Goal: Task Accomplishment & Management: Complete application form

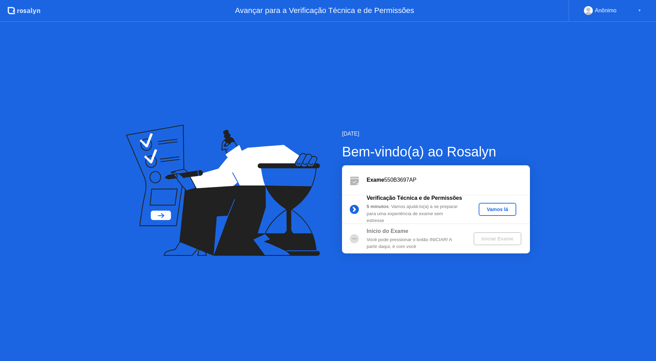
click at [505, 212] on div "Vamos lá" at bounding box center [497, 209] width 32 height 5
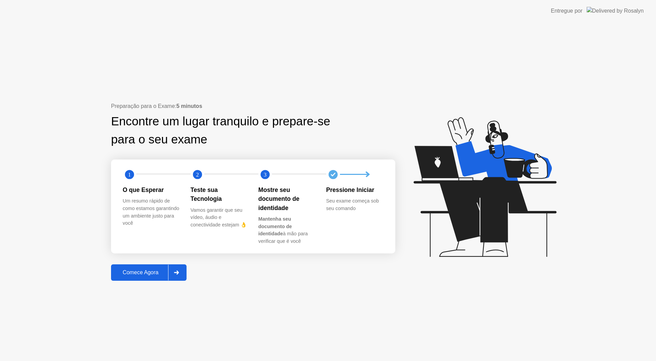
click at [159, 276] on div "Comece Agora" at bounding box center [140, 272] width 55 height 6
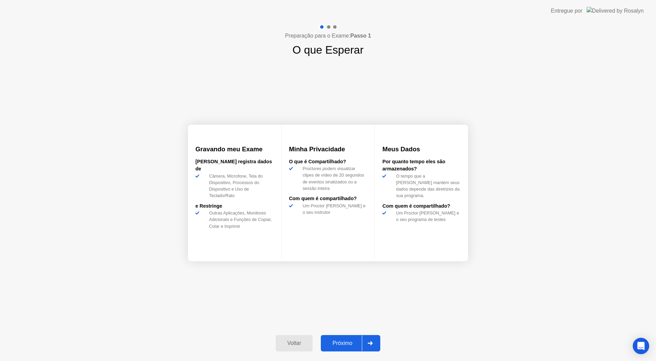
click at [360, 337] on button "Próximo" at bounding box center [350, 343] width 59 height 16
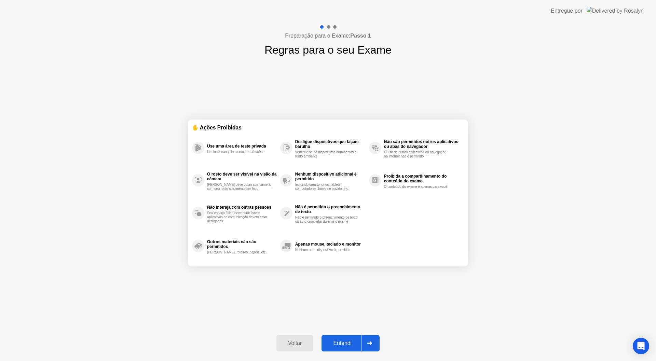
click at [352, 344] on div "Entendi" at bounding box center [342, 343] width 38 height 6
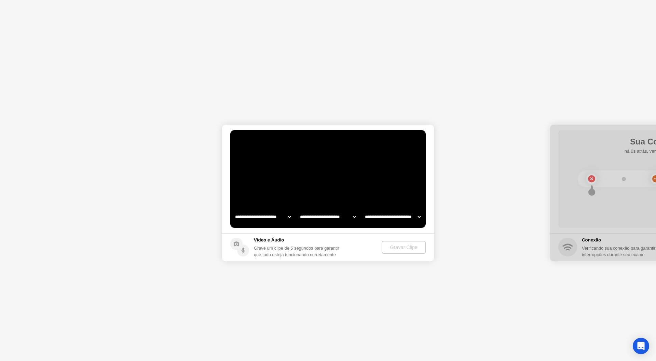
select select "**********"
select select "*******"
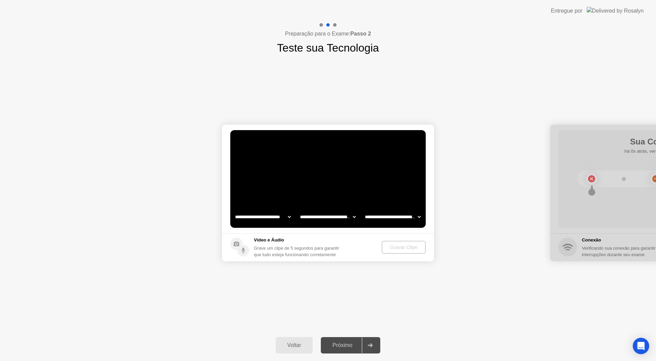
click at [273, 217] on select "**********" at bounding box center [263, 217] width 58 height 14
click at [234, 210] on select "**********" at bounding box center [263, 217] width 58 height 14
click at [318, 214] on select "**********" at bounding box center [327, 217] width 58 height 14
click at [365, 214] on select "**********" at bounding box center [392, 217] width 58 height 14
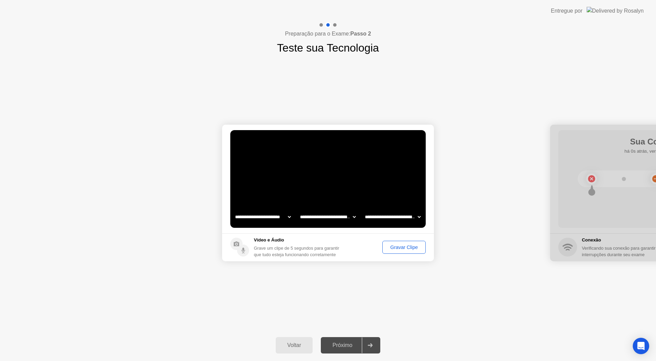
click at [365, 214] on select "**********" at bounding box center [392, 217] width 58 height 14
click at [391, 249] on div "Gravar Clipe" at bounding box center [404, 247] width 39 height 5
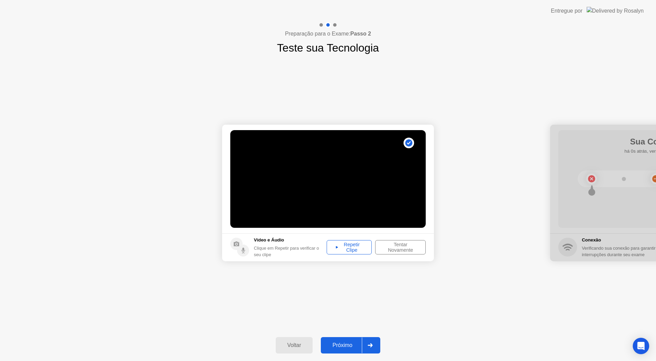
click at [354, 252] on div "Repetir Clipe" at bounding box center [349, 247] width 40 height 11
click at [400, 249] on div "Tentar Novamente" at bounding box center [400, 247] width 46 height 11
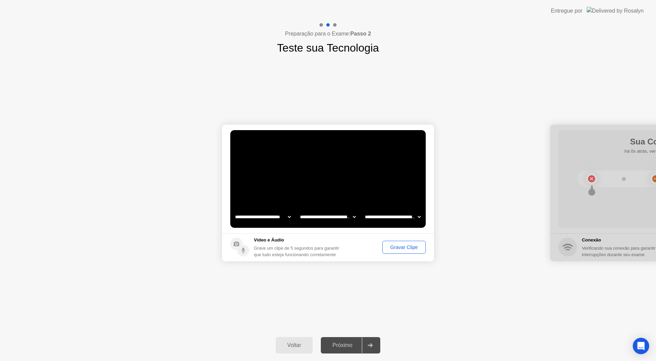
click at [399, 247] on div "Gravar Clipe" at bounding box center [404, 247] width 39 height 5
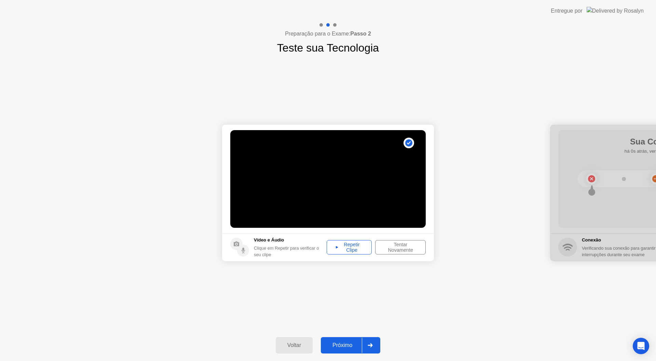
click at [356, 253] on div "Repetir Clipe" at bounding box center [349, 247] width 40 height 11
click at [393, 246] on div "Tentar Novamente" at bounding box center [400, 247] width 46 height 11
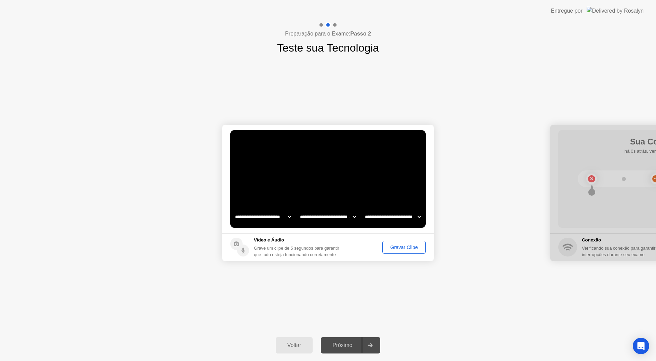
click at [390, 252] on button "Gravar Clipe" at bounding box center [403, 247] width 43 height 13
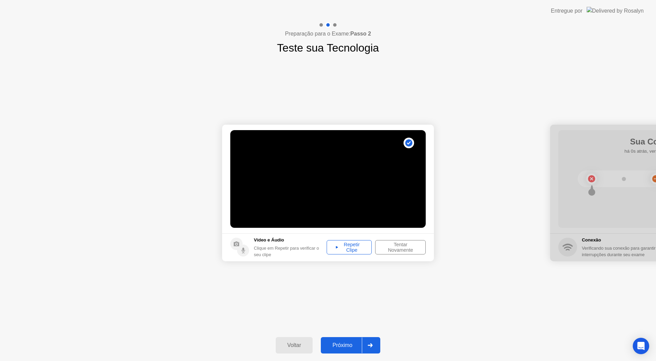
click at [352, 245] on div "Repetir Clipe" at bounding box center [349, 247] width 40 height 11
click at [396, 251] on div "Tentar Novamente" at bounding box center [400, 247] width 46 height 11
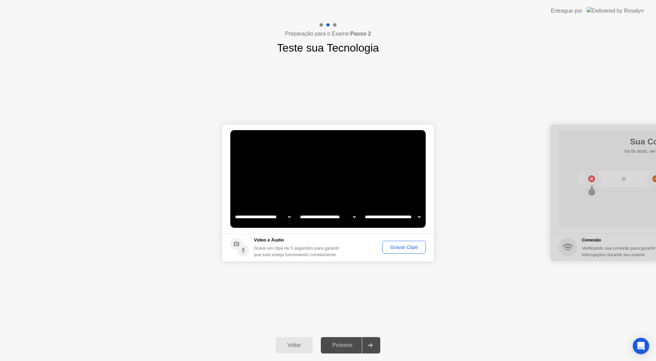
click at [399, 218] on select "**********" at bounding box center [392, 217] width 58 height 14
click at [363, 210] on select "**********" at bounding box center [392, 217] width 58 height 14
click at [415, 242] on button "Gravar Clipe" at bounding box center [403, 247] width 43 height 13
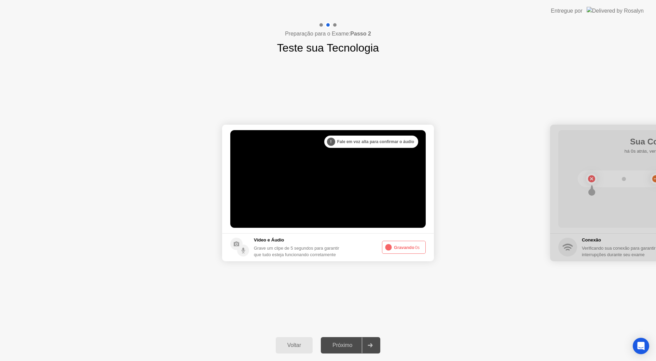
click at [393, 245] on button "Gravando 0s" at bounding box center [404, 247] width 44 height 13
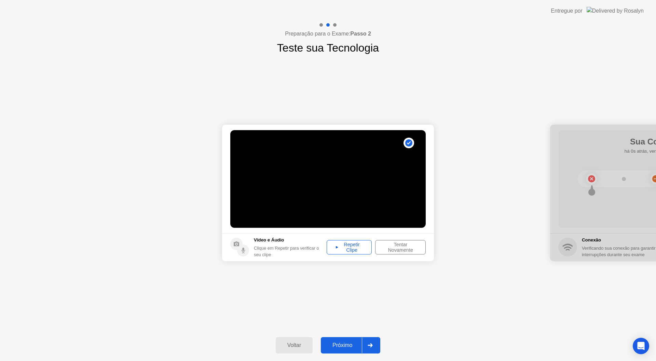
click at [350, 245] on div "Repetir Clipe" at bounding box center [349, 247] width 40 height 11
click at [343, 249] on div "Repetir Clipe" at bounding box center [349, 247] width 40 height 11
click at [382, 248] on div "Tentar Novamente" at bounding box center [400, 247] width 46 height 11
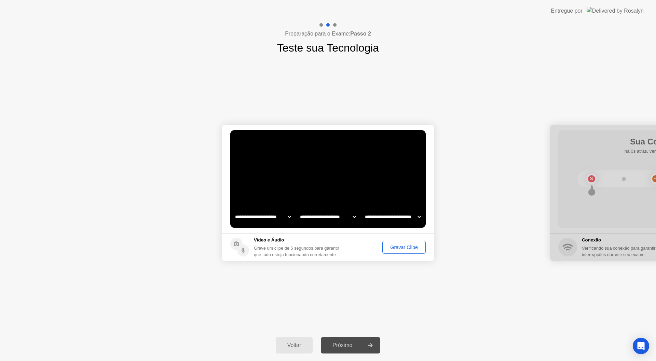
click at [392, 248] on div "Gravar Clipe" at bounding box center [404, 247] width 39 height 5
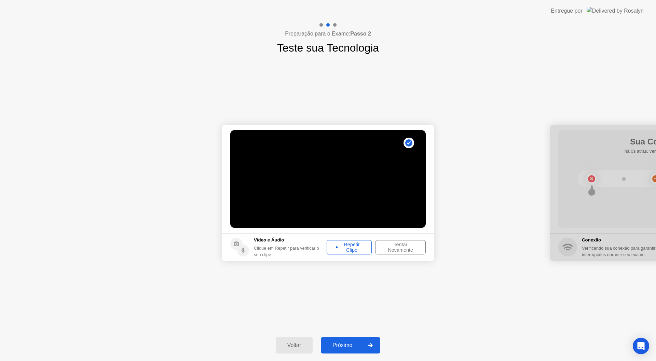
click at [356, 245] on div "Repetir Clipe" at bounding box center [349, 247] width 40 height 11
click at [211, 296] on div "**********" at bounding box center [328, 193] width 656 height 274
click at [386, 247] on div "Tentar Novamente" at bounding box center [400, 247] width 46 height 11
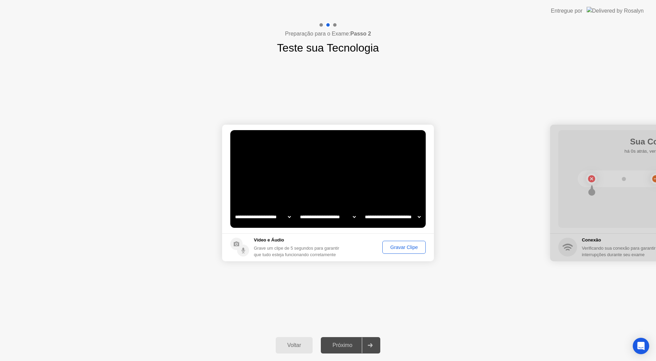
click at [386, 247] on div "Gravar Clipe" at bounding box center [404, 247] width 39 height 5
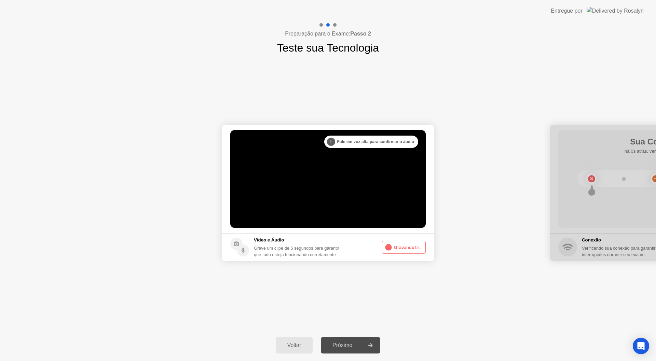
click at [398, 247] on button "Gravando 0s" at bounding box center [404, 247] width 44 height 13
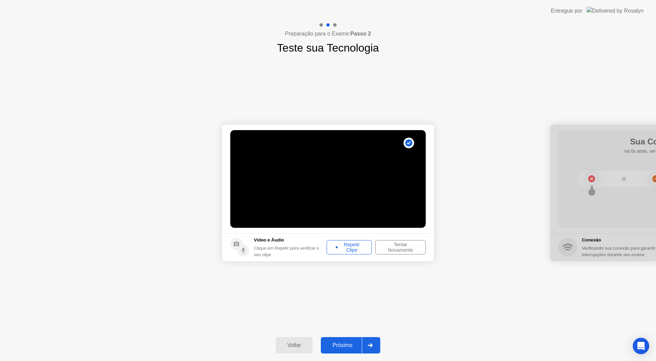
click at [355, 243] on div "Repetir Clipe" at bounding box center [349, 247] width 40 height 11
click at [359, 346] on div "Próximo" at bounding box center [342, 345] width 39 height 6
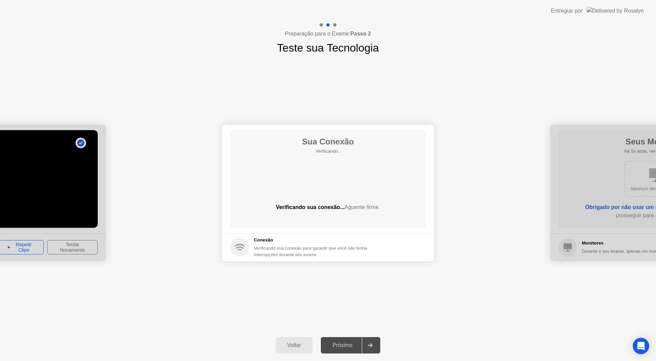
click at [34, 196] on div at bounding box center [0, 193] width 212 height 137
click at [297, 346] on div "Voltar" at bounding box center [294, 345] width 33 height 6
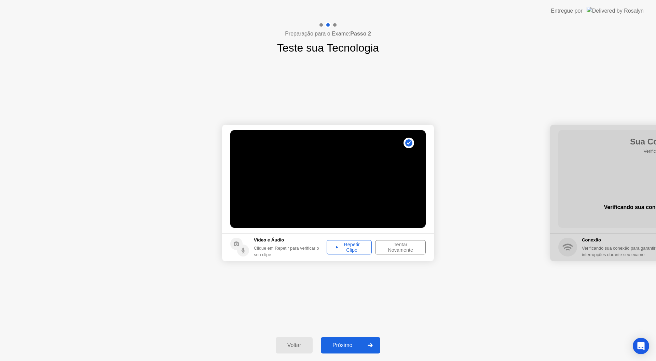
click at [414, 249] on div "Tentar Novamente" at bounding box center [400, 247] width 46 height 11
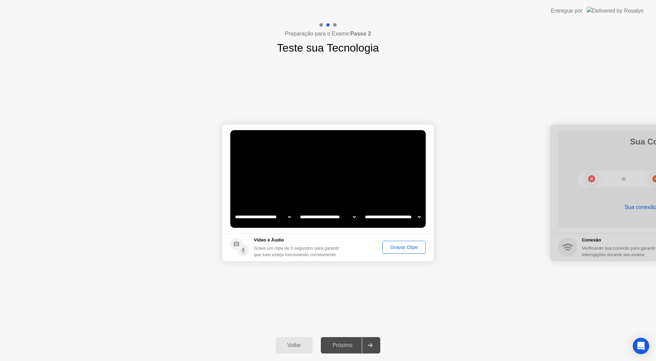
click at [414, 247] on div "Gravar Clipe" at bounding box center [404, 247] width 39 height 5
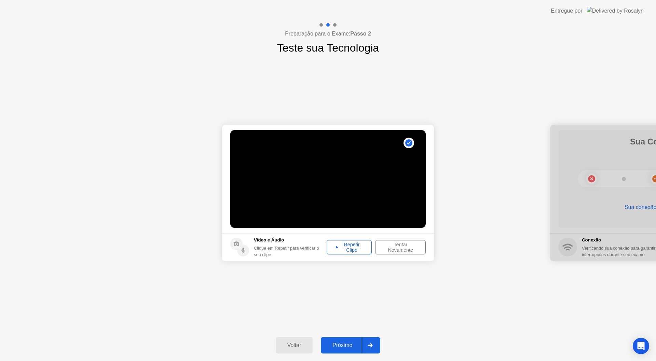
click at [361, 251] on div "Repetir Clipe" at bounding box center [349, 247] width 40 height 11
click at [339, 244] on div "Repetir Clipe" at bounding box center [349, 247] width 40 height 11
click at [380, 246] on div "Tentar Novamente" at bounding box center [400, 247] width 46 height 11
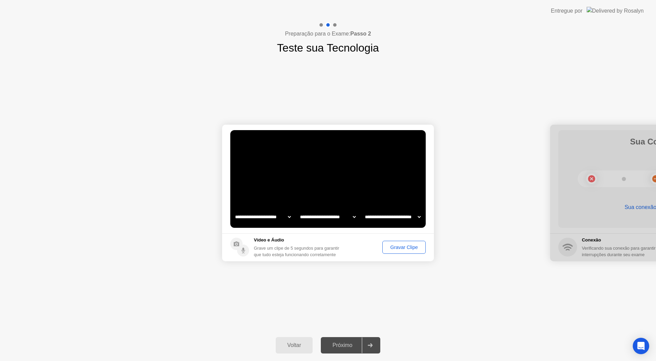
click at [390, 248] on div "Gravar Clipe" at bounding box center [404, 247] width 39 height 5
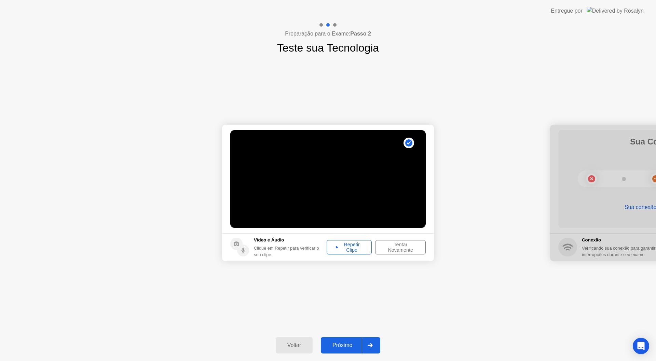
click at [351, 246] on div "Repetir Clipe" at bounding box center [349, 247] width 40 height 11
click at [394, 247] on div "Tentar Novamente" at bounding box center [400, 247] width 46 height 11
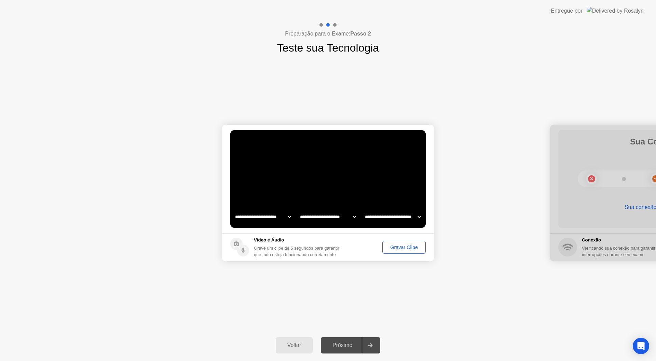
click at [399, 245] on div "Gravar Clipe" at bounding box center [404, 247] width 39 height 5
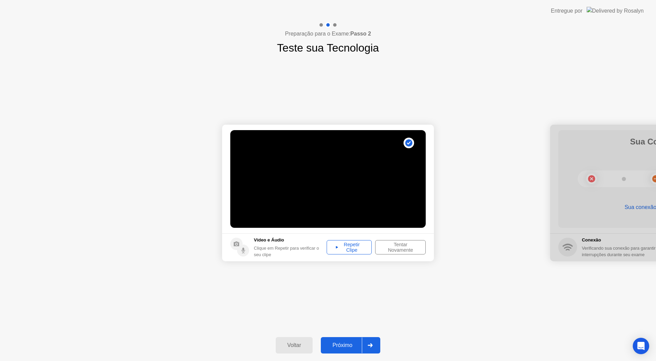
click at [343, 246] on div "Repetir Clipe" at bounding box center [349, 247] width 40 height 11
click at [386, 316] on div "**********" at bounding box center [328, 193] width 656 height 274
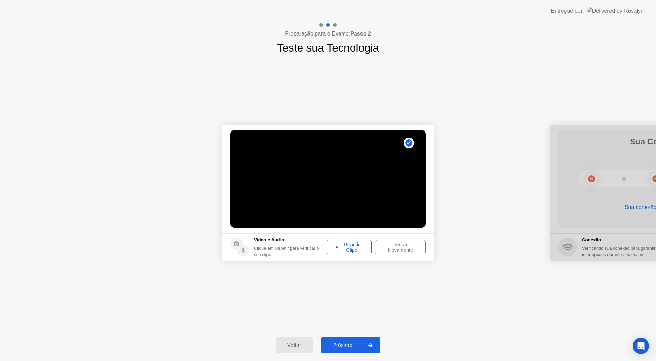
click at [346, 247] on div "Repetir Clipe" at bounding box center [349, 247] width 40 height 11
click at [343, 248] on div "Repetir Clipe" at bounding box center [349, 247] width 40 height 11
click at [371, 345] on icon at bounding box center [370, 345] width 5 height 4
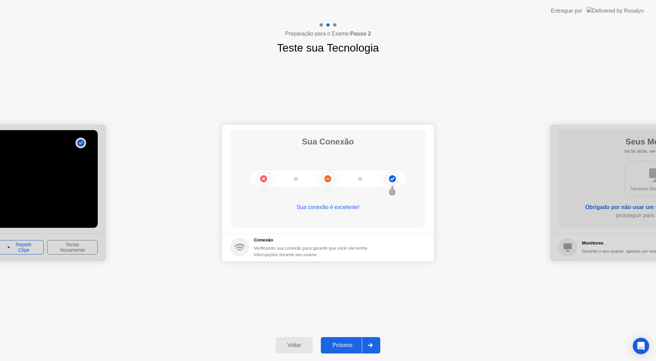
click at [369, 344] on icon at bounding box center [369, 345] width 5 height 4
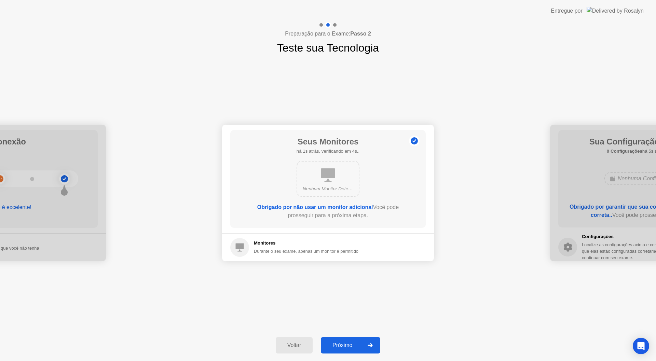
click at [326, 181] on icon at bounding box center [328, 175] width 14 height 14
click at [359, 345] on div "Próximo" at bounding box center [342, 345] width 39 height 6
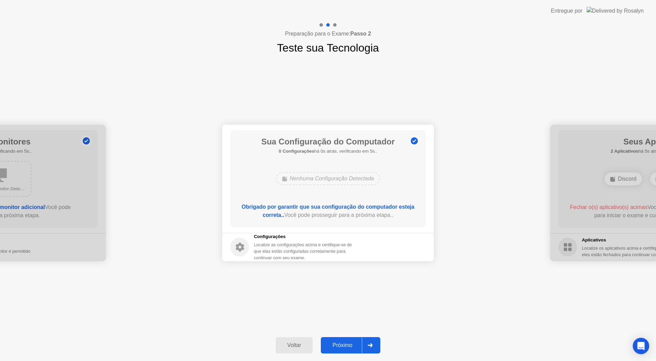
click at [348, 342] on div "Próximo" at bounding box center [342, 345] width 39 height 6
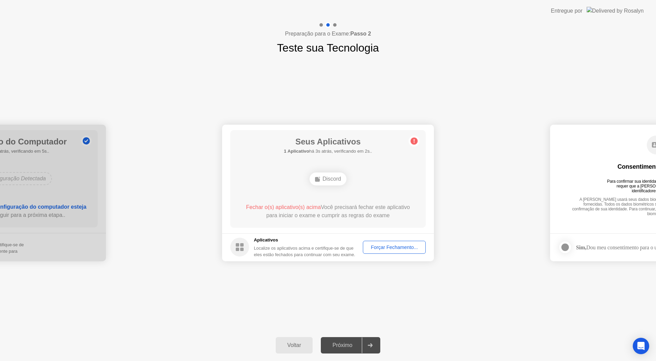
click at [312, 244] on div "Aplicativos Localize os aplicativos acima e certifique-se de que eles estão fec…" at bounding box center [305, 247] width 103 height 21
click at [331, 175] on div "Discord" at bounding box center [327, 178] width 37 height 13
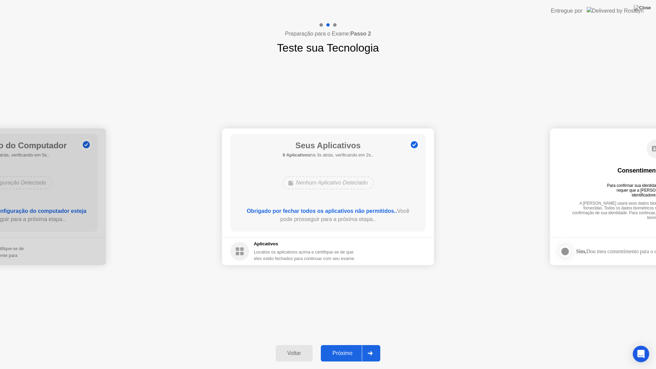
click at [346, 348] on button "Próximo" at bounding box center [350, 353] width 59 height 16
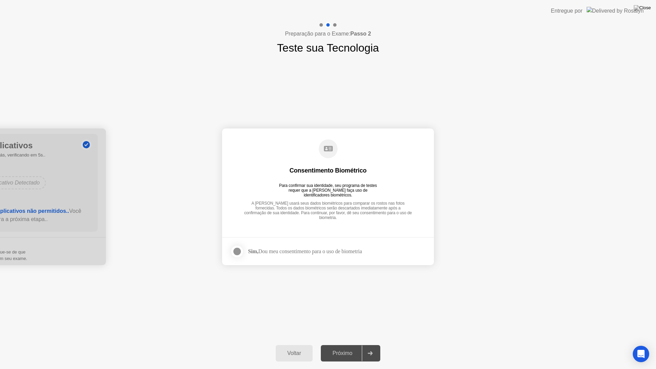
click at [235, 247] on div at bounding box center [237, 251] width 8 height 8
click at [350, 351] on div "Próximo" at bounding box center [342, 353] width 39 height 6
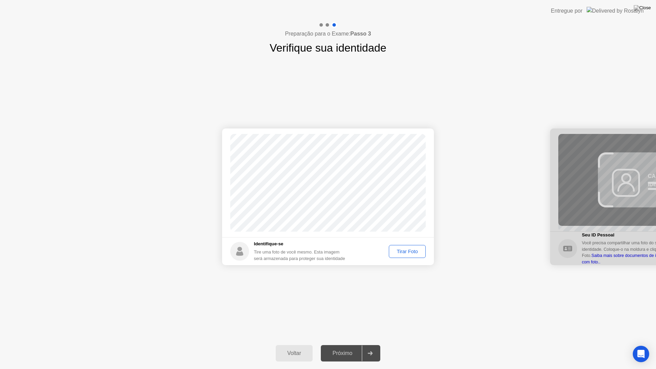
click at [408, 247] on button "Tirar Foto" at bounding box center [407, 251] width 37 height 13
click at [404, 250] on div "Refazer" at bounding box center [409, 251] width 28 height 5
click at [404, 250] on div "Tirar Foto" at bounding box center [407, 251] width 32 height 5
click at [373, 353] on icon at bounding box center [370, 353] width 5 height 4
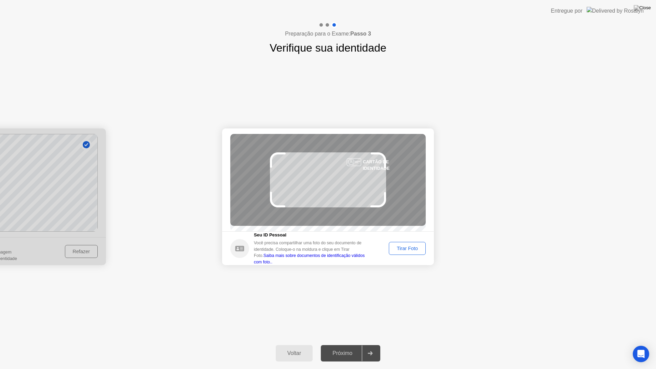
click at [347, 263] on link "Saiba mais sobre documentos de identificação válidos com foto.." at bounding box center [309, 258] width 111 height 11
click at [414, 250] on div "Tirar Foto" at bounding box center [407, 248] width 32 height 5
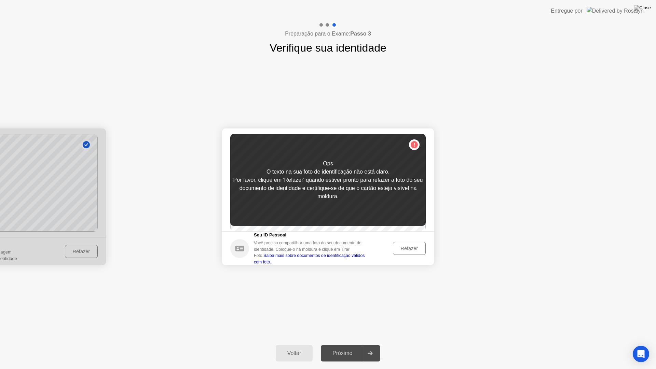
click at [411, 250] on div "Refazer" at bounding box center [409, 248] width 28 height 5
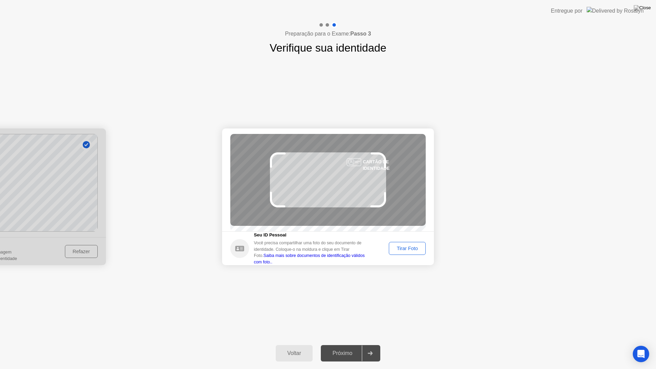
click at [412, 251] on div "Tirar Foto" at bounding box center [407, 248] width 32 height 5
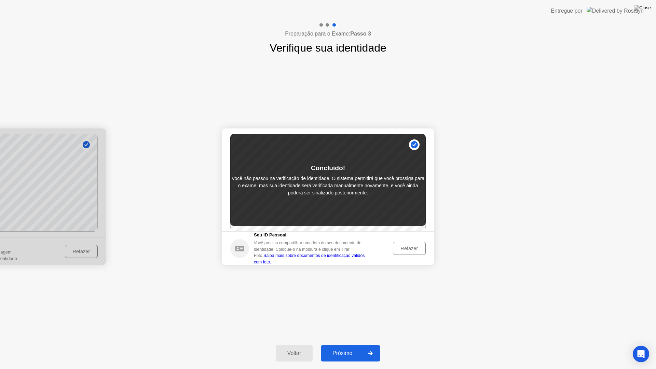
click at [359, 350] on div "Próximo" at bounding box center [342, 353] width 39 height 6
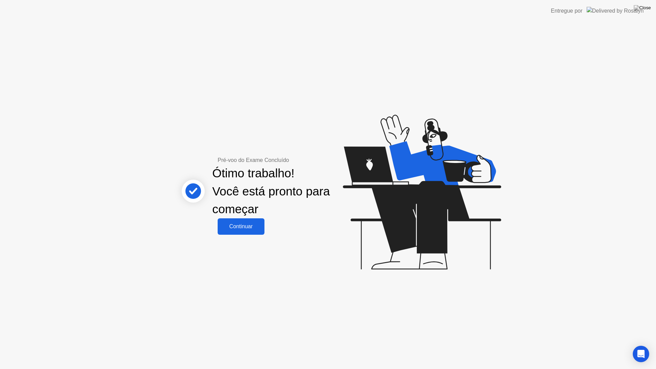
click at [260, 229] on div "Continuar" at bounding box center [241, 226] width 43 height 6
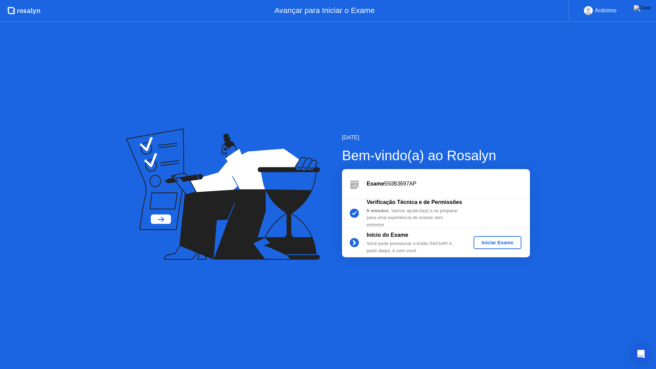
click at [484, 242] on div "Iniciar Exame" at bounding box center [497, 242] width 43 height 5
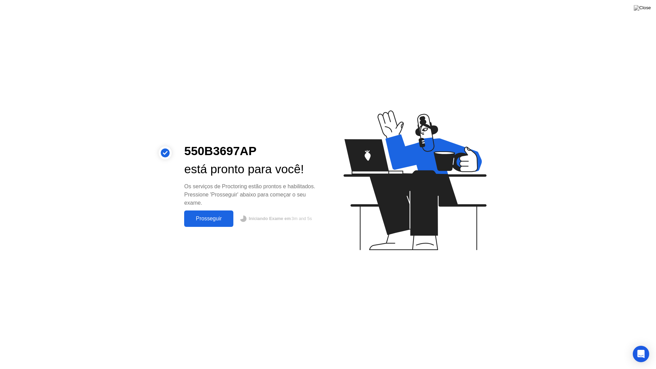
click at [211, 222] on div "Prosseguir" at bounding box center [208, 218] width 45 height 6
